Goal: Task Accomplishment & Management: Use online tool/utility

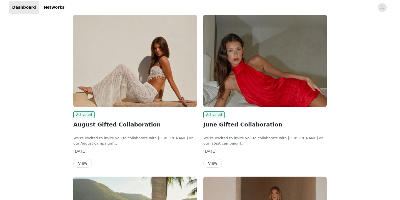
scroll to position [42, 0]
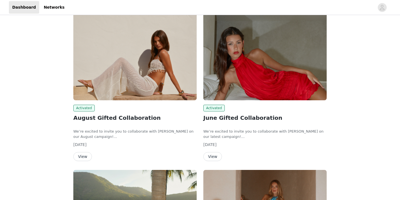
click at [84, 157] on button "View" at bounding box center [82, 156] width 19 height 9
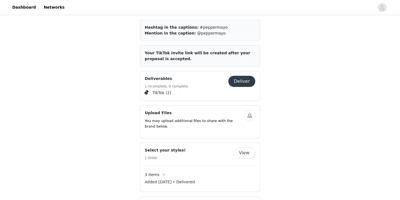
scroll to position [290, 0]
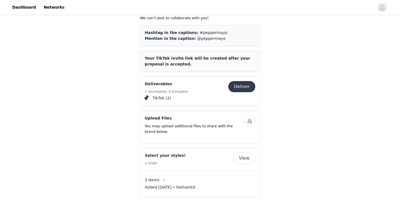
click at [246, 83] on button "Deliver" at bounding box center [242, 86] width 27 height 11
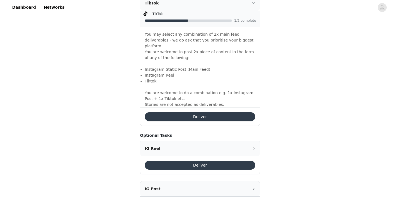
scroll to position [400, 0]
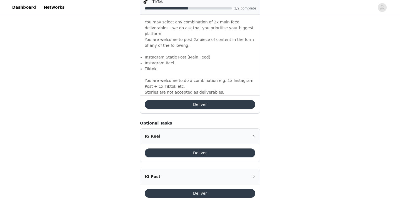
click at [243, 100] on button "Deliver" at bounding box center [200, 104] width 111 height 9
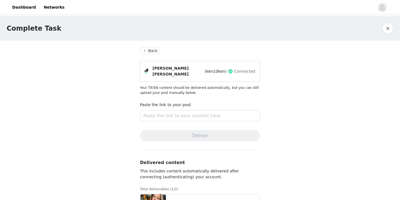
click at [149, 50] on button "Back" at bounding box center [150, 50] width 20 height 7
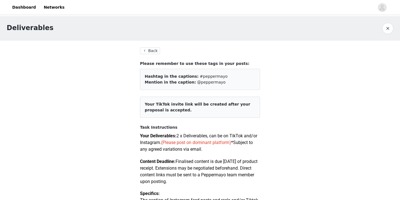
click at [147, 51] on button "Back" at bounding box center [150, 50] width 20 height 7
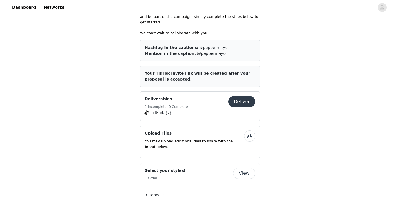
scroll to position [275, 0]
click at [250, 70] on article "Your TikTok invite link will be created after your proposal is accepted." at bounding box center [200, 75] width 120 height 21
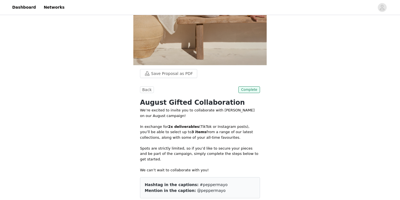
scroll to position [137, 0]
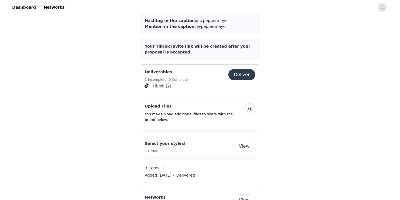
scroll to position [300, 0]
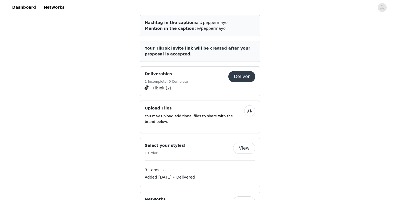
click at [247, 72] on button "Deliver" at bounding box center [242, 76] width 27 height 11
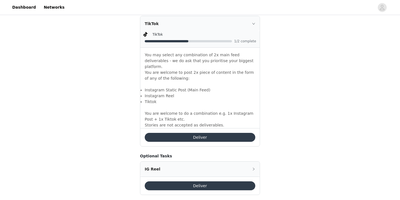
scroll to position [372, 0]
